Goal: Information Seeking & Learning: Learn about a topic

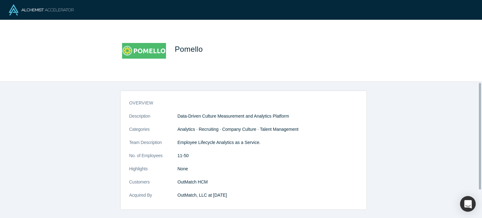
scroll to position [36, 0]
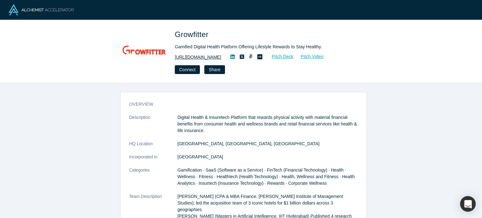
click at [206, 60] on link "https://www.growfitter.com/reward" at bounding box center [198, 57] width 46 height 7
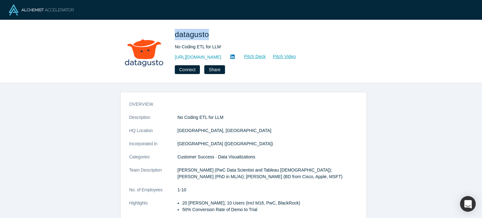
drag, startPoint x: 173, startPoint y: 33, endPoint x: 207, endPoint y: 36, distance: 34.4
click at [207, 36] on div "datagusto No Coding ETL for LLM https://www.datagusto.jp/en Pitch Deck Pitch Vi…" at bounding box center [241, 51] width 247 height 45
copy span "datagusto"
click at [215, 57] on link "https://www.datagusto.jp/en" at bounding box center [198, 57] width 46 height 7
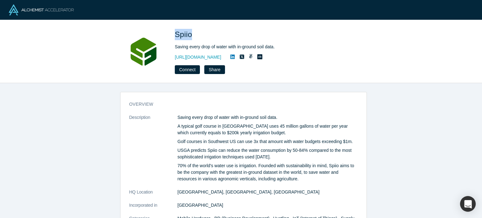
drag, startPoint x: 175, startPoint y: 36, endPoint x: 191, endPoint y: 35, distance: 15.7
click at [191, 35] on span "Spiio" at bounding box center [184, 34] width 19 height 8
copy span "Spiio"
click at [191, 55] on link "https://spiio.com" at bounding box center [198, 57] width 46 height 7
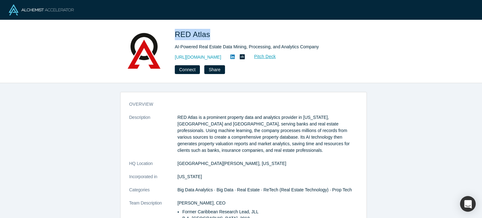
drag, startPoint x: 176, startPoint y: 33, endPoint x: 207, endPoint y: 32, distance: 31.4
click at [207, 32] on span "RED Atlas" at bounding box center [194, 34] width 38 height 8
copy span "RED Atlas"
click at [191, 57] on link "[URL][DOMAIN_NAME]" at bounding box center [198, 57] width 46 height 7
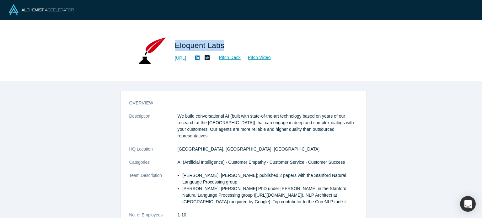
drag, startPoint x: 176, startPoint y: 45, endPoint x: 222, endPoint y: 45, distance: 46.4
click at [222, 45] on span "Eloquent Labs" at bounding box center [201, 45] width 52 height 8
copy span "Eloquent Labs"
click at [186, 57] on link "https://www.eloquent.ai" at bounding box center [180, 58] width 11 height 7
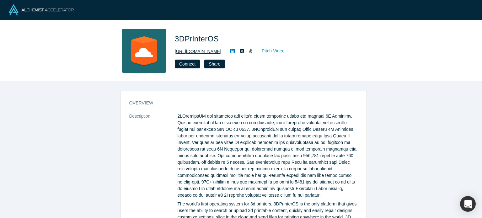
click at [208, 52] on link "http://www.3dprinteros.com" at bounding box center [198, 51] width 46 height 7
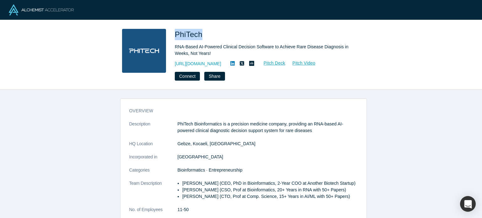
drag, startPoint x: 174, startPoint y: 35, endPoint x: 199, endPoint y: 33, distance: 25.2
click at [199, 33] on div "PhiTech RNA-Based AI-Powered Clinical Decision Software to Achieve Rare Disease…" at bounding box center [241, 55] width 247 height 52
copy span "PhiTech"
click at [202, 63] on link "https://phitech.bio/" at bounding box center [198, 64] width 46 height 7
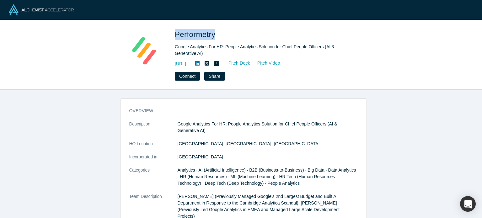
drag, startPoint x: 175, startPoint y: 32, endPoint x: 215, endPoint y: 31, distance: 40.2
click at [215, 31] on span "Performetry" at bounding box center [196, 34] width 43 height 8
copy span "Performetry"
click at [186, 63] on link "[URL]" at bounding box center [180, 64] width 11 height 7
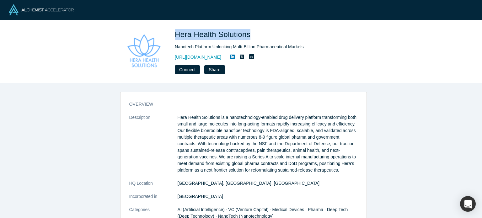
drag, startPoint x: 173, startPoint y: 30, endPoint x: 250, endPoint y: 36, distance: 77.1
click at [250, 36] on div "Hera Health Solutions Nanotech Platform Unlocking Multi-Billion Pharmaceutical …" at bounding box center [241, 51] width 247 height 45
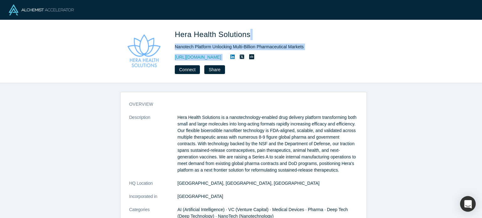
drag, startPoint x: 250, startPoint y: 36, endPoint x: 272, endPoint y: 94, distance: 61.8
click at [271, 86] on div "Hera Health Solutions Nanotech Platform Unlocking Multi-Billion Pharmaceutical …" at bounding box center [241, 109] width 482 height 218
copy div "Nanotech Platform Unlocking Multi-Billion Pharmaceutical Markets https://www.he…"
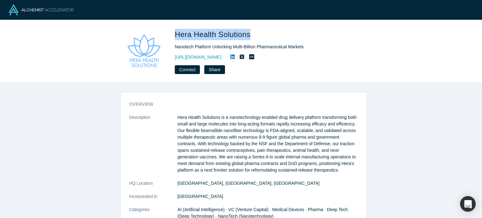
drag, startPoint x: 176, startPoint y: 33, endPoint x: 249, endPoint y: 37, distance: 72.9
click at [249, 37] on span "Hera Health Solutions" at bounding box center [214, 34] width 78 height 8
copy span "Hera Health Solutions"
click at [218, 56] on link "https://www.herahealthsolutions.com/" at bounding box center [198, 57] width 46 height 7
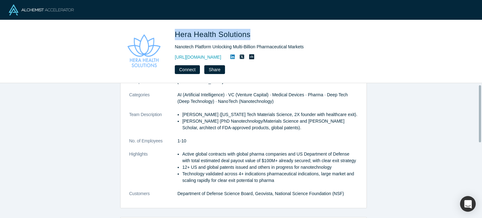
scroll to position [183, 0]
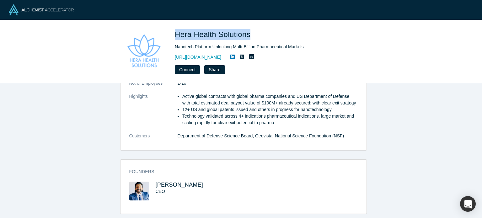
drag, startPoint x: 195, startPoint y: 179, endPoint x: 152, endPoint y: 180, distance: 42.7
click at [152, 182] on div "Idicula Mathew CEO" at bounding box center [186, 196] width 114 height 28
copy span "Idicula Mathew"
click at [197, 182] on h3 "Idicula Mathew" at bounding box center [194, 185] width 77 height 7
drag, startPoint x: 197, startPoint y: 178, endPoint x: 173, endPoint y: 180, distance: 24.2
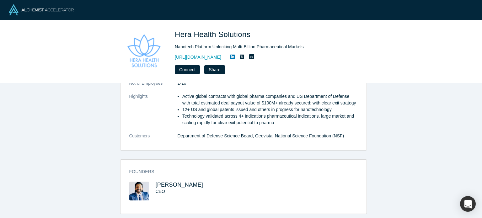
click at [173, 182] on h3 "Idicula Mathew" at bounding box center [194, 185] width 77 height 7
copy span "Mathew"
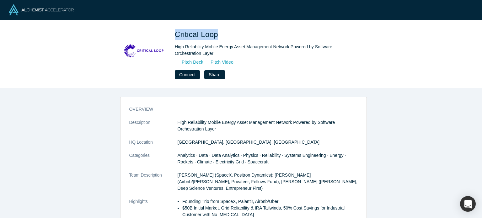
drag, startPoint x: 176, startPoint y: 34, endPoint x: 218, endPoint y: 34, distance: 42.4
click at [218, 34] on span "Critical Loop" at bounding box center [198, 34] width 46 height 8
copy span "Critical Loop"
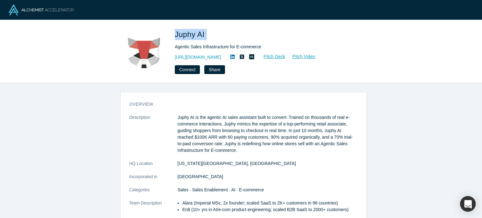
drag, startPoint x: 175, startPoint y: 34, endPoint x: 208, endPoint y: 34, distance: 33.3
click at [208, 34] on h1 "Juphy AI" at bounding box center [263, 34] width 176 height 11
copy span "Juphy AI"
click at [207, 59] on link "https://juphy.com/" at bounding box center [198, 57] width 46 height 7
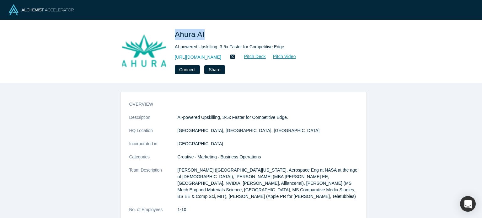
drag, startPoint x: 175, startPoint y: 35, endPoint x: 205, endPoint y: 35, distance: 29.8
click at [205, 35] on span "Ahura AI" at bounding box center [191, 34] width 32 height 8
copy span "Ahura AI"
click at [203, 55] on link "[URL][DOMAIN_NAME]" at bounding box center [198, 57] width 46 height 7
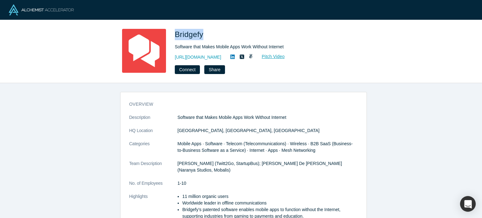
drag, startPoint x: 177, startPoint y: 34, endPoint x: 202, endPoint y: 34, distance: 25.1
click at [202, 34] on span "Bridgefy" at bounding box center [190, 34] width 31 height 8
copy span "Bridgefy"
click at [205, 55] on link "[URL][DOMAIN_NAME]" at bounding box center [198, 57] width 46 height 7
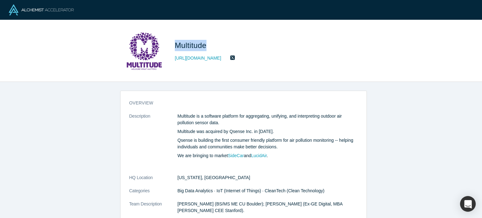
drag, startPoint x: 176, startPoint y: 46, endPoint x: 207, endPoint y: 46, distance: 31.4
click at [207, 46] on span "Multitude" at bounding box center [192, 45] width 34 height 8
copy span "Multitude"
click at [203, 56] on link "[URL][DOMAIN_NAME]" at bounding box center [198, 58] width 46 height 7
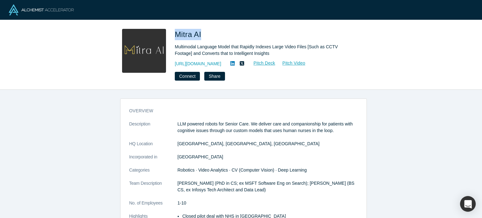
drag, startPoint x: 176, startPoint y: 33, endPoint x: 203, endPoint y: 33, distance: 27.0
click at [203, 33] on span "Mitra AI" at bounding box center [189, 34] width 29 height 8
copy span "Mitra AI"
click at [203, 66] on link "https://mitrarobot.com" at bounding box center [198, 64] width 46 height 7
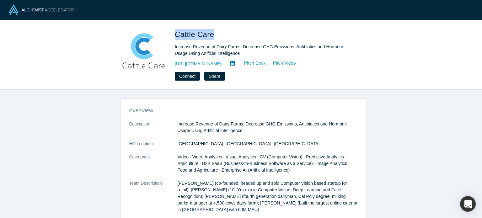
drag, startPoint x: 175, startPoint y: 37, endPoint x: 211, endPoint y: 34, distance: 35.9
click at [211, 34] on span "Cattle Care" at bounding box center [195, 34] width 41 height 8
copy span "Cattle Care"
click at [201, 62] on link "http://cattle-care.com/" at bounding box center [198, 64] width 46 height 7
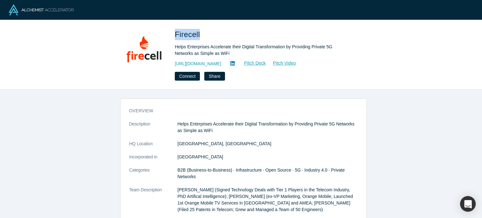
drag, startPoint x: 175, startPoint y: 33, endPoint x: 198, endPoint y: 35, distance: 23.0
click at [198, 35] on span "Firecell" at bounding box center [188, 34] width 27 height 8
copy span "Firecell"
click at [197, 62] on link "https://firecell.io" at bounding box center [198, 64] width 46 height 7
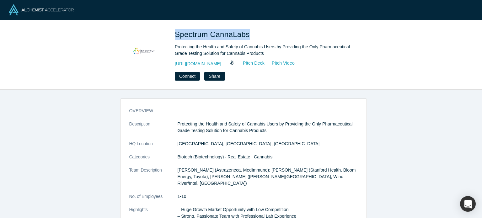
drag, startPoint x: 174, startPoint y: 35, endPoint x: 246, endPoint y: 36, distance: 72.5
click at [245, 36] on div "Spectrum CannaLabs Protecting the Health and Safety of Cannabis Users by Provid…" at bounding box center [241, 55] width 247 height 52
copy span "Spectrum CannaLabs"
click at [221, 63] on link "http://www.spectrumcl.com" at bounding box center [198, 64] width 46 height 7
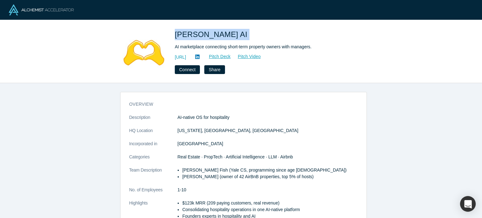
drag, startPoint x: 174, startPoint y: 33, endPoint x: 204, endPoint y: 34, distance: 29.2
click at [204, 34] on div "[PERSON_NAME] AI AI marketplace connecting short-term property owners with mana…" at bounding box center [241, 51] width 247 height 45
copy span "[PERSON_NAME] AI"
click at [186, 59] on link "[URL]" at bounding box center [180, 57] width 11 height 7
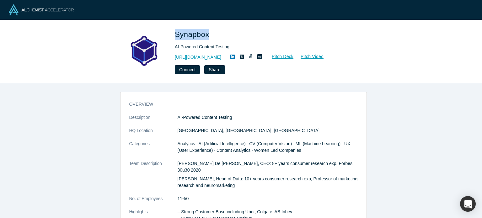
drag, startPoint x: 174, startPoint y: 35, endPoint x: 206, endPoint y: 41, distance: 32.7
click at [208, 35] on div "Synapbox AI-Powered Content Testing [URL][DOMAIN_NAME] Pitch Deck Pitch Video C…" at bounding box center [241, 51] width 247 height 45
copy span "Synapbox"
click at [203, 55] on link "https://synapbox.com/" at bounding box center [198, 57] width 46 height 7
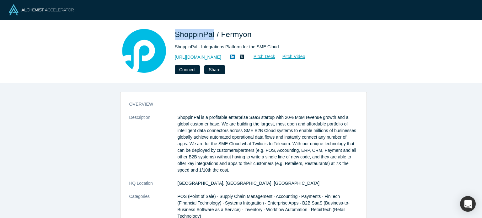
drag, startPoint x: 176, startPoint y: 34, endPoint x: 213, endPoint y: 35, distance: 37.4
click at [213, 35] on span "ShoppinPal / Fermyon" at bounding box center [214, 34] width 79 height 8
copy span "ShoppinPal"
click at [208, 56] on link "http://www.shoppinpal.com/" at bounding box center [198, 57] width 46 height 7
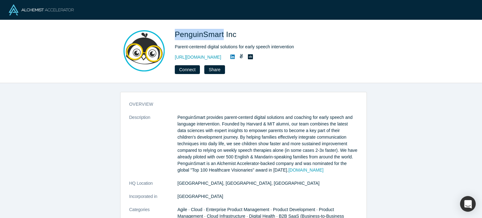
drag, startPoint x: 175, startPoint y: 34, endPoint x: 222, endPoint y: 35, distance: 46.8
click at [222, 35] on span "PenguinSmart Inc" at bounding box center [207, 34] width 64 height 8
copy span "PenguinSmart"
click at [200, 56] on link "https://www.mypenguinsmart.com" at bounding box center [198, 57] width 46 height 7
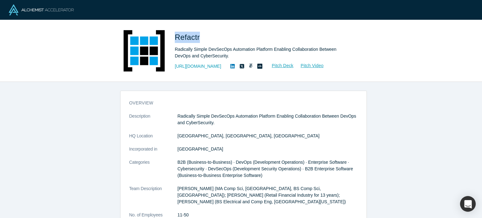
drag, startPoint x: 175, startPoint y: 35, endPoint x: 199, endPoint y: 57, distance: 32.2
click at [198, 36] on span "Refactr" at bounding box center [188, 37] width 27 height 8
copy span "Refactr"
click at [198, 66] on link "[URL][DOMAIN_NAME]" at bounding box center [198, 66] width 46 height 7
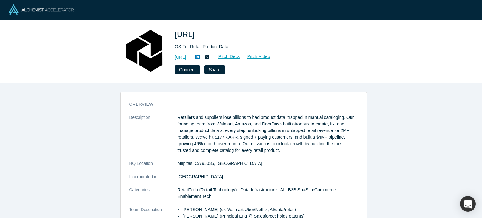
drag, startPoint x: 174, startPoint y: 33, endPoint x: 206, endPoint y: 37, distance: 32.6
click at [206, 37] on div "Atronous.ai OS For Retail Product Data https://atronous.ai Pitch Deck Pitch Vid…" at bounding box center [241, 51] width 247 height 45
copy span "Atronous"
click at [186, 58] on link "https://atronous.ai" at bounding box center [180, 57] width 11 height 7
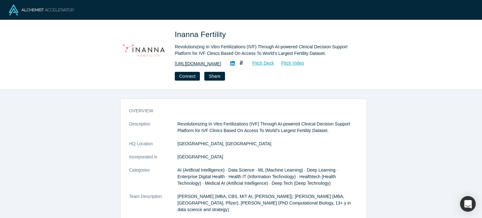
click at [196, 64] on link "https://inannafertility.com/" at bounding box center [198, 64] width 46 height 7
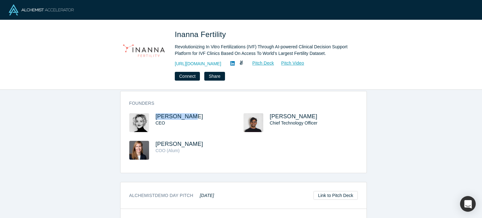
copy span "Amra Waegli"
drag, startPoint x: 188, startPoint y: 101, endPoint x: 131, endPoint y: 22, distance: 97.1
click at [153, 97] on div "Founders Amra Waegli CEO Nitin Kumar Chief Technology Officer Martina Stucki CO…" at bounding box center [244, 134] width 246 height 77
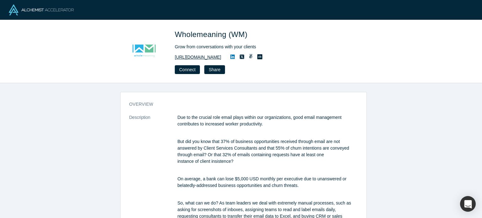
click at [201, 59] on link "[URL][DOMAIN_NAME]" at bounding box center [198, 57] width 46 height 7
drag, startPoint x: 176, startPoint y: 32, endPoint x: 226, endPoint y: 36, distance: 50.1
click at [226, 36] on span "Wholemeaning (WM)" at bounding box center [212, 34] width 75 height 8
copy span "Wholemeaning"
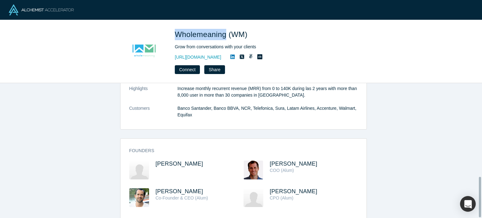
scroll to position [314, 0]
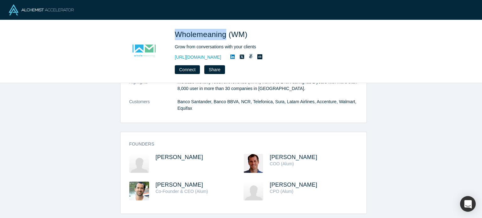
drag, startPoint x: 195, startPoint y: 179, endPoint x: 163, endPoint y: 68, distance: 115.1
click at [156, 182] on h3 "[PERSON_NAME]" at bounding box center [194, 185] width 77 height 7
copy span "ndres Vergara"
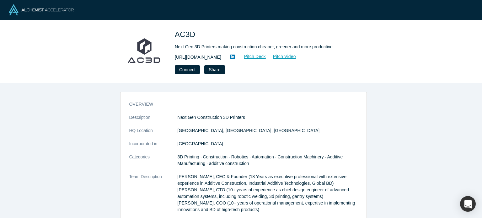
click at [199, 58] on link "[URL][DOMAIN_NAME]" at bounding box center [198, 57] width 46 height 7
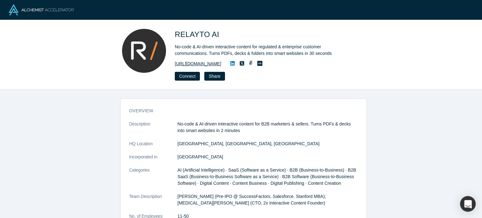
click at [200, 61] on link "https://relayto.com" at bounding box center [198, 64] width 46 height 7
click at [190, 65] on link "https://relayto.com" at bounding box center [198, 64] width 46 height 7
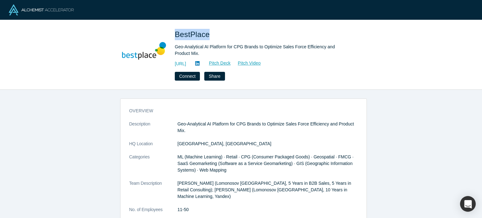
drag, startPoint x: 174, startPoint y: 34, endPoint x: 207, endPoint y: 35, distance: 32.0
click at [207, 35] on div "BestPlace Geo-Analytical AI Platform for CPG Brands to Optimize Sales Force Eff…" at bounding box center [241, 55] width 247 height 52
copy span "BestPlace"
click at [186, 62] on link "[URL]" at bounding box center [180, 64] width 11 height 7
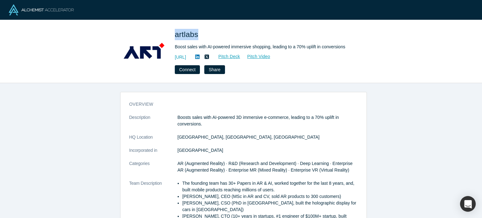
drag, startPoint x: 176, startPoint y: 37, endPoint x: 197, endPoint y: 37, distance: 21.3
click at [197, 37] on span "artlabs" at bounding box center [188, 34] width 26 height 8
copy span "artlabs"
click at [186, 57] on link "https://artlabs.ai/" at bounding box center [180, 57] width 11 height 7
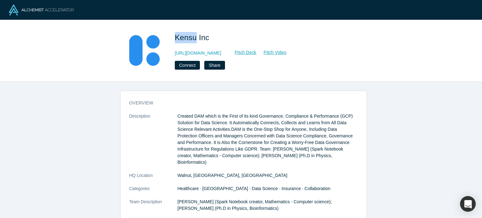
drag, startPoint x: 176, startPoint y: 39, endPoint x: 193, endPoint y: 32, distance: 18.7
click at [193, 32] on h1 "Kensu Inc" at bounding box center [263, 37] width 176 height 11
copy span "Kensu"
click at [212, 52] on link "http://www.kensu.io/" at bounding box center [198, 53] width 46 height 7
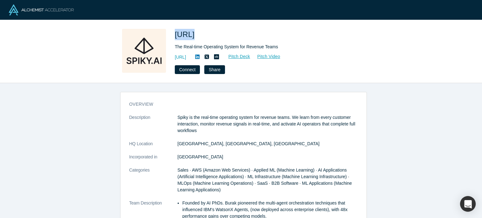
drag, startPoint x: 173, startPoint y: 33, endPoint x: 191, endPoint y: 36, distance: 18.2
click at [191, 36] on div "[URL] The Real-time Operating System for Revenue Teams [URL] Pitch Deck Pitch V…" at bounding box center [241, 51] width 247 height 45
copy span "Spiky"
click at [186, 57] on link "https://spiky.ai/" at bounding box center [180, 57] width 11 height 7
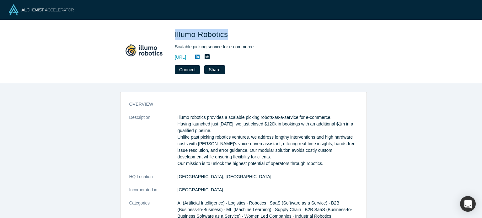
drag, startPoint x: 174, startPoint y: 37, endPoint x: 228, endPoint y: 36, distance: 53.7
click at [228, 36] on span "Illumo Robotics" at bounding box center [203, 34] width 56 height 8
copy span "Illumo Robotics"
click at [186, 56] on link "https://www.illumo.ai/en/illumo-robotics-english/" at bounding box center [180, 57] width 11 height 7
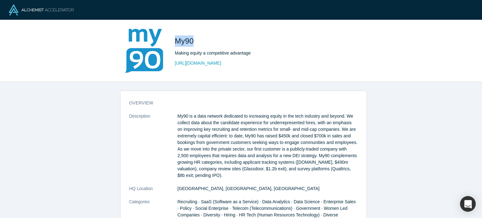
drag, startPoint x: 175, startPoint y: 39, endPoint x: 193, endPoint y: 39, distance: 17.9
click at [193, 39] on span "My90" at bounding box center [185, 41] width 21 height 8
copy span "My90"
click at [212, 60] on link "[URL][DOMAIN_NAME]" at bounding box center [198, 63] width 46 height 7
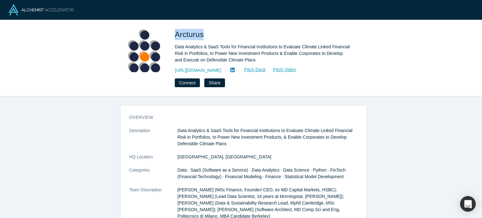
drag, startPoint x: 174, startPoint y: 35, endPoint x: 203, endPoint y: 36, distance: 28.9
click at [203, 36] on div "Arcturus Data Analytics & SaaS Tools for Financial Institutions to Evaluate Cli…" at bounding box center [241, 58] width 247 height 58
copy span "Arcturus"
click at [212, 71] on link "https://www.arcturus.io/" at bounding box center [198, 70] width 46 height 7
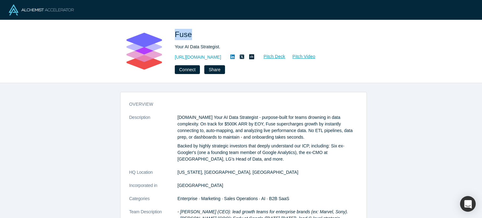
drag, startPoint x: 174, startPoint y: 34, endPoint x: 189, endPoint y: 35, distance: 14.9
click at [189, 35] on span "Fuse" at bounding box center [184, 34] width 19 height 8
copy span "Fuse"
click at [193, 54] on link "http://fuse.is" at bounding box center [198, 57] width 46 height 7
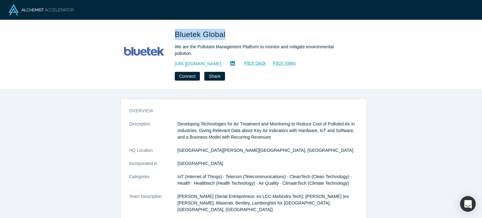
drag, startPoint x: 174, startPoint y: 33, endPoint x: 227, endPoint y: 71, distance: 64.6
click at [224, 37] on div "Bluetek Global We are the Pollutant Management Platform to monitor and mitigate…" at bounding box center [241, 55] width 247 height 52
copy span "Bluetek Global"
click at [221, 64] on link "https://www.bluetekglobal.com" at bounding box center [198, 64] width 46 height 7
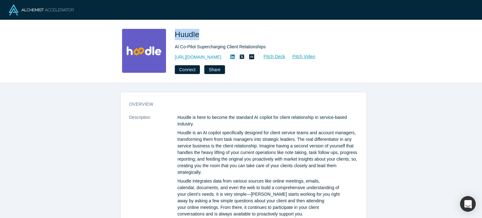
drag, startPoint x: 177, startPoint y: 35, endPoint x: 198, endPoint y: 35, distance: 21.3
click at [198, 35] on span "Huudle" at bounding box center [188, 34] width 27 height 8
copy span "Huudle"
click at [195, 56] on link "https://www.huudle.io/" at bounding box center [198, 57] width 46 height 7
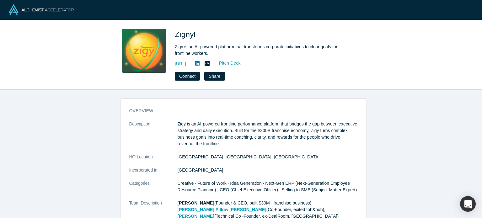
click at [177, 36] on span "Zignyl" at bounding box center [186, 34] width 23 height 8
drag, startPoint x: 176, startPoint y: 35, endPoint x: 212, endPoint y: 43, distance: 36.5
click at [195, 34] on span "Zignyl" at bounding box center [186, 34] width 23 height 8
copy span "Zigny"
click at [186, 64] on link "https://zigy.ai/" at bounding box center [180, 64] width 11 height 7
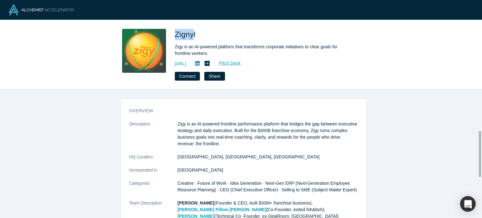
scroll to position [188, 0]
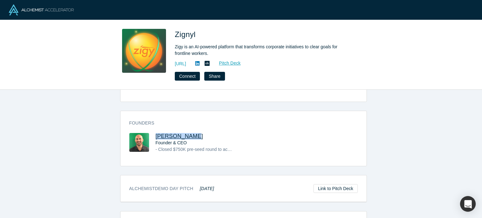
drag, startPoint x: 190, startPoint y: 128, endPoint x: 153, endPoint y: 127, distance: 36.7
click at [156, 133] on h3 "Matt Forbush" at bounding box center [194, 136] width 77 height 7
copy span "Matt Forbush"
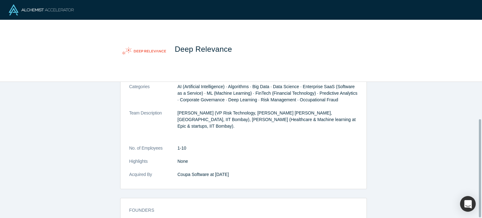
scroll to position [51, 0]
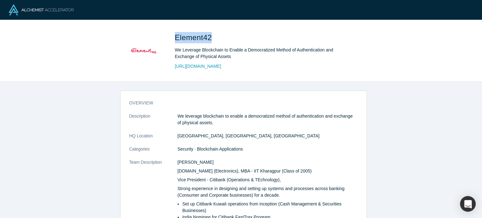
drag, startPoint x: 173, startPoint y: 35, endPoint x: 210, endPoint y: 39, distance: 36.6
click at [210, 39] on div "Element42 We Leverage Blockchain to Enable a Democratized Method of Authenticat…" at bounding box center [241, 51] width 247 height 44
copy span "Element42"
click at [193, 65] on link "http://e42.in/" at bounding box center [198, 66] width 46 height 7
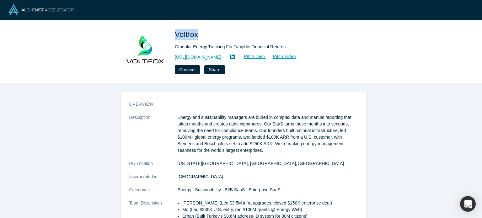
drag, startPoint x: 174, startPoint y: 33, endPoint x: 269, endPoint y: 81, distance: 106.0
click at [200, 37] on div "Voltfox Granular Energy Tracking For Tangible Financial Returns [URL][DOMAIN_NA…" at bounding box center [241, 51] width 247 height 45
copy span "Voltfox"
click at [198, 56] on link "[URL][DOMAIN_NAME]" at bounding box center [198, 57] width 46 height 7
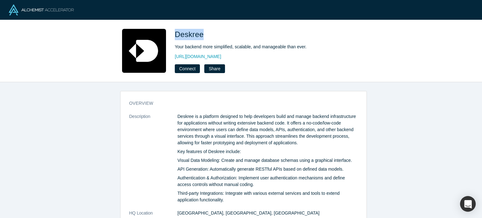
drag, startPoint x: 174, startPoint y: 33, endPoint x: 202, endPoint y: 35, distance: 27.4
click at [202, 35] on div "Deskree Your backend more simplified, scalable, and manageable than ever. [URL]…" at bounding box center [241, 51] width 247 height 44
copy span "Deskree"
click at [211, 59] on link "http://www.deskree.com" at bounding box center [198, 56] width 46 height 7
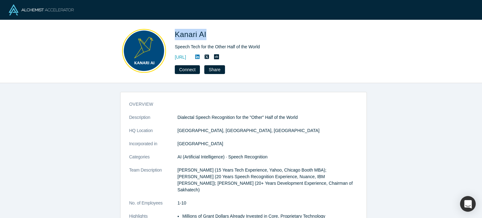
drag, startPoint x: 173, startPoint y: 32, endPoint x: 205, endPoint y: 35, distance: 32.1
click at [205, 35] on div "Kanari AI Speech Tech for the Other Half of the World https://kanari.ai/ Connec…" at bounding box center [241, 51] width 247 height 45
copy span "Kanari AI"
click at [186, 55] on link "https://kanari.ai/" at bounding box center [180, 57] width 11 height 7
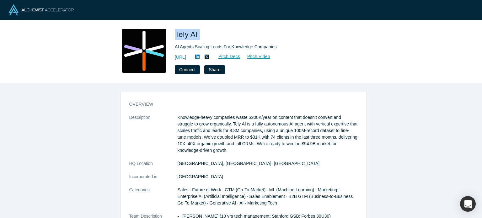
drag, startPoint x: 175, startPoint y: 32, endPoint x: 214, endPoint y: 31, distance: 38.9
click at [214, 31] on h1 "Tely AI" at bounding box center [263, 34] width 176 height 11
copy span "Tely AI"
click at [186, 54] on link "[URL]" at bounding box center [180, 57] width 11 height 7
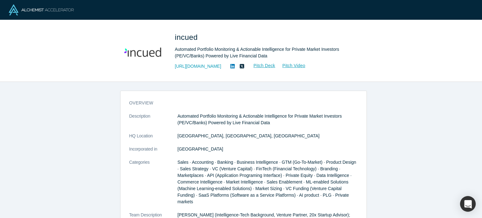
click at [180, 37] on span "incued" at bounding box center [187, 37] width 25 height 8
copy span "incued"
click at [198, 67] on link "https://incued.com/" at bounding box center [198, 66] width 46 height 7
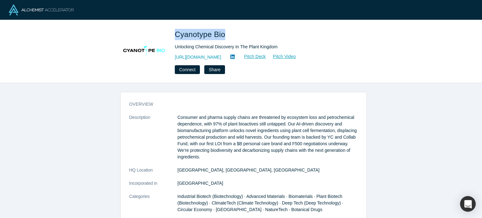
drag, startPoint x: 175, startPoint y: 33, endPoint x: 222, endPoint y: 34, distance: 47.1
click at [222, 34] on span "Cyanotype Bio" at bounding box center [201, 34] width 53 height 8
copy span "Cyanotype Bio"
click at [221, 56] on link "http://www.cyanotypebio.com" at bounding box center [198, 57] width 46 height 7
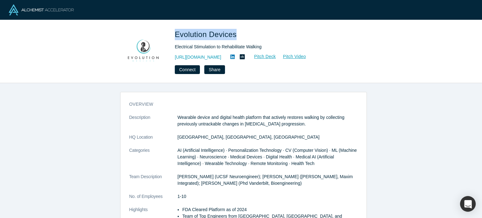
drag, startPoint x: 176, startPoint y: 34, endPoint x: 235, endPoint y: 34, distance: 59.0
click at [235, 34] on span "Evolution Devices" at bounding box center [207, 34] width 64 height 8
copy span "Evolution Devices"
click at [221, 57] on link "[URL][DOMAIN_NAME]" at bounding box center [198, 57] width 46 height 7
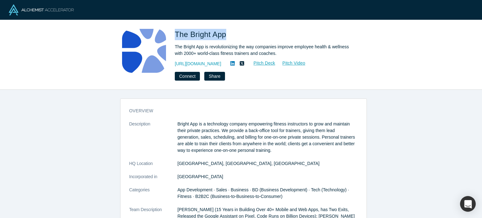
drag, startPoint x: 176, startPoint y: 31, endPoint x: 226, endPoint y: 34, distance: 50.0
click at [226, 34] on span "The Bright App" at bounding box center [202, 34] width 54 height 8
copy span "The Bright App"
click at [220, 62] on link "https://www.getbright.app" at bounding box center [198, 64] width 46 height 7
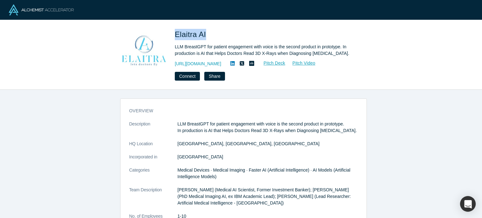
drag, startPoint x: 172, startPoint y: 35, endPoint x: 204, endPoint y: 36, distance: 32.3
click at [204, 36] on div "Elaitra AI LLM BreastGPT for patient engagement with voice is the second produc…" at bounding box center [241, 55] width 247 height 52
copy span "Elaitra AI"
click at [195, 64] on link "https://elaitra.net" at bounding box center [198, 64] width 46 height 7
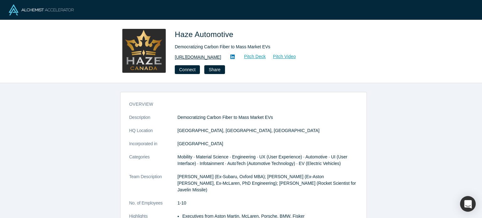
click at [221, 57] on link "https://www.hazeautomotive.com" at bounding box center [198, 57] width 46 height 7
drag, startPoint x: 174, startPoint y: 31, endPoint x: 234, endPoint y: 31, distance: 60.3
click at [234, 31] on div "Haze Automotive Democratizing Carbon Fiber to Mass Market EVs https://www.hazea…" at bounding box center [241, 51] width 247 height 45
copy span "Haze Automotive"
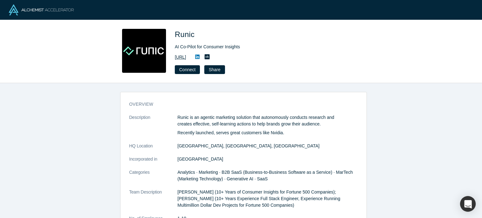
click at [186, 59] on link "[URL]" at bounding box center [180, 57] width 11 height 7
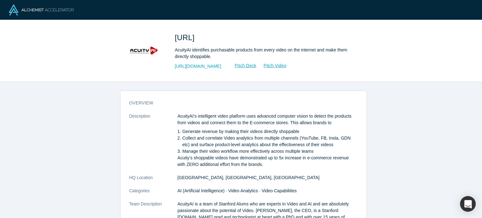
drag, startPoint x: 172, startPoint y: 39, endPoint x: 196, endPoint y: 40, distance: 24.2
click at [196, 40] on div "[URL] AcuityAI identifies purchasable products from every video on the internet…" at bounding box center [241, 51] width 247 height 44
copy span "Acuity"
click at [201, 64] on link "https://www.acuityai.com" at bounding box center [198, 66] width 46 height 7
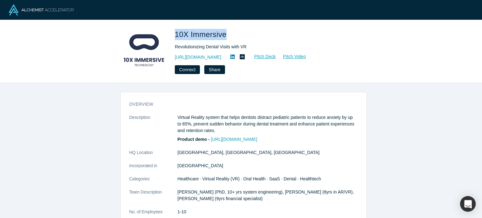
drag, startPoint x: 174, startPoint y: 34, endPoint x: 224, endPoint y: 34, distance: 49.6
click at [224, 34] on span "10X Immersive" at bounding box center [202, 34] width 54 height 8
copy span "10X Immersive"
click at [221, 56] on link "https://www.10ximmersive.com/dental" at bounding box center [198, 57] width 46 height 7
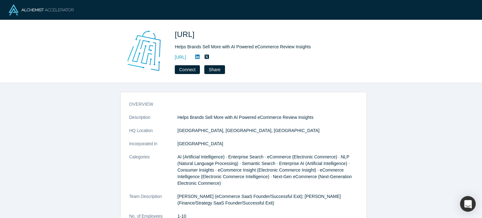
drag, startPoint x: 176, startPoint y: 34, endPoint x: 248, endPoint y: 44, distance: 73.0
click at [197, 39] on span "[URL]" at bounding box center [186, 34] width 22 height 8
copy span "eCommerceInsights"
click at [186, 58] on link "[URL]" at bounding box center [180, 57] width 11 height 7
click at [186, 56] on link "https://ecommerceinsights.ai" at bounding box center [180, 57] width 11 height 7
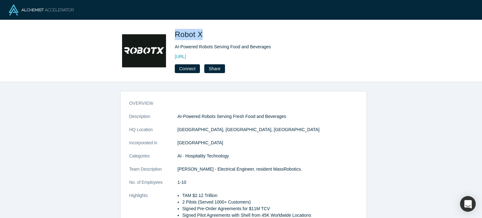
drag, startPoint x: 175, startPoint y: 36, endPoint x: 201, endPoint y: 34, distance: 25.5
click at [201, 34] on span "Robot X" at bounding box center [190, 34] width 30 height 8
copy span "Robot X"
click at [186, 59] on link "https://robotsx.ai/" at bounding box center [180, 56] width 11 height 7
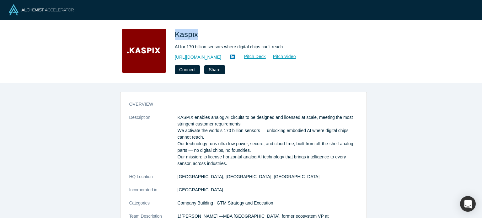
drag, startPoint x: 176, startPoint y: 35, endPoint x: 195, endPoint y: 33, distance: 19.3
click at [195, 33] on span "Kaspix" at bounding box center [187, 34] width 25 height 8
copy span "Kaspix"
click at [200, 53] on div "http://kaspix.io Pitch Deck Pitch Video" at bounding box center [263, 57] width 176 height 8
click at [200, 54] on link "http://kaspix.io" at bounding box center [198, 57] width 46 height 7
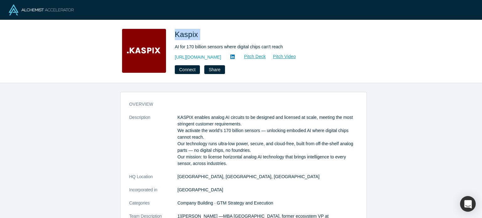
drag, startPoint x: 174, startPoint y: 33, endPoint x: 198, endPoint y: 34, distance: 23.5
click at [198, 34] on div "Kaspix AI for 170 billion sensors where digital chips can't reach http://kaspix…" at bounding box center [241, 51] width 247 height 45
copy span "Kaspix"
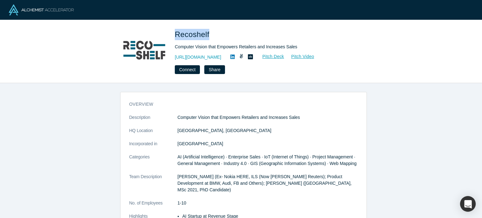
drag, startPoint x: 174, startPoint y: 36, endPoint x: 207, endPoint y: 33, distance: 32.8
click at [207, 33] on span "Recoshelf" at bounding box center [193, 34] width 37 height 8
copy span "Recoshelf"
click at [205, 55] on link "[URL][DOMAIN_NAME]" at bounding box center [198, 57] width 46 height 7
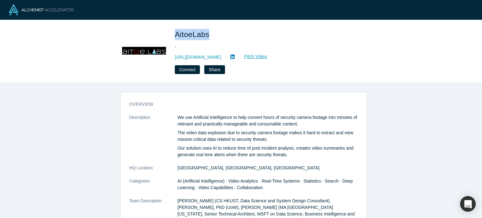
drag, startPoint x: 175, startPoint y: 34, endPoint x: 207, endPoint y: 35, distance: 31.8
click at [207, 35] on span "AitoeLabs" at bounding box center [193, 34] width 37 height 8
copy span "AitoeLabs"
click at [201, 57] on link "https://www.aitoelabs.com" at bounding box center [198, 57] width 46 height 7
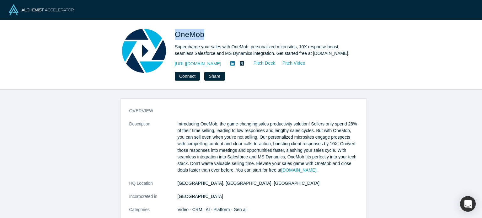
drag, startPoint x: 176, startPoint y: 34, endPoint x: 203, endPoint y: 35, distance: 27.3
click at [203, 35] on span "OneMob" at bounding box center [191, 34] width 32 height 8
copy span "OneMob"
click at [213, 62] on link "https://www.onemob.com/" at bounding box center [198, 64] width 46 height 7
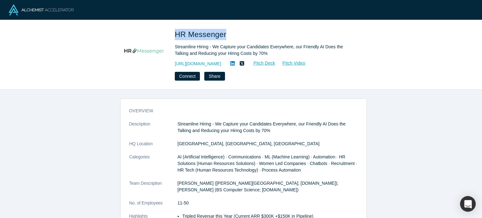
drag, startPoint x: 175, startPoint y: 36, endPoint x: 225, endPoint y: 36, distance: 49.6
click at [225, 36] on span "HR Messenger" at bounding box center [202, 34] width 54 height 8
copy span "HR Messenger"
click at [220, 66] on link "[URL][DOMAIN_NAME]" at bounding box center [198, 64] width 46 height 7
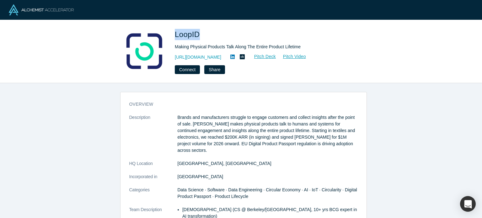
drag, startPoint x: 174, startPoint y: 33, endPoint x: 200, endPoint y: 32, distance: 26.1
click at [200, 32] on div "LoopID Making Physical Products Talk Along The Entire Product Lifetime https://…" at bounding box center [241, 51] width 247 height 45
copy span "LoopID"
click at [199, 56] on link "https://www.loopid.com" at bounding box center [198, 57] width 46 height 7
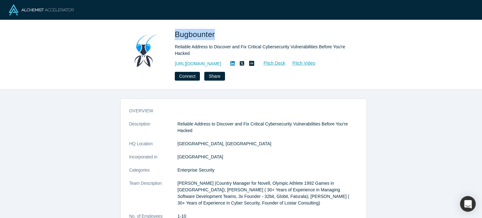
drag, startPoint x: 175, startPoint y: 34, endPoint x: 215, endPoint y: 34, distance: 39.9
click at [215, 34] on span "Bugbounter" at bounding box center [196, 34] width 42 height 8
copy span "Bugbounter"
click at [212, 62] on link "https://bugbounter.com" at bounding box center [198, 64] width 46 height 7
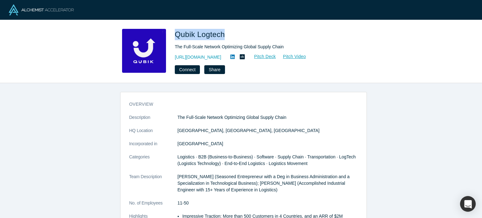
drag, startPoint x: 176, startPoint y: 35, endPoint x: 223, endPoint y: 33, distance: 47.8
click at [223, 33] on span "Qubik Logtech" at bounding box center [201, 34] width 52 height 8
copy span "Qubik Logtech"
click at [203, 57] on link "http://www.qubik-tech.com" at bounding box center [198, 57] width 46 height 7
click at [235, 57] on icon at bounding box center [232, 56] width 4 height 5
